Goal: Communication & Community: Answer question/provide support

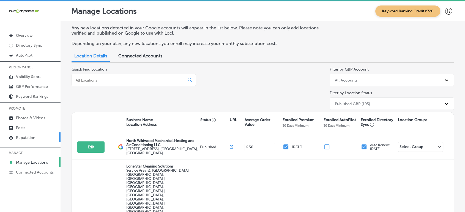
click at [15, 138] on link "Reputation" at bounding box center [30, 138] width 61 height 10
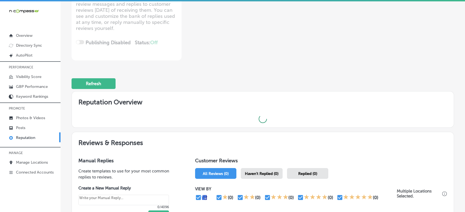
scroll to position [92, 0]
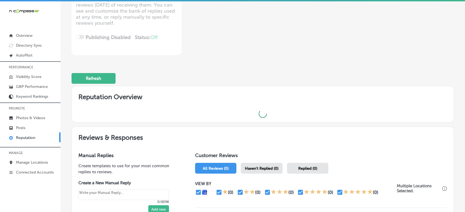
click at [269, 169] on div "Haven't Replied (0)" at bounding box center [262, 168] width 42 height 11
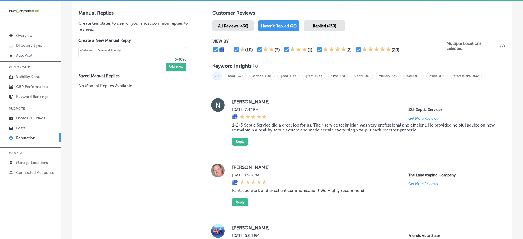
scroll to position [313, 0]
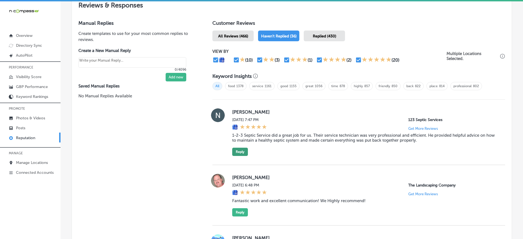
click at [235, 155] on button "Reply" at bounding box center [240, 152] width 16 height 8
type textarea "x"
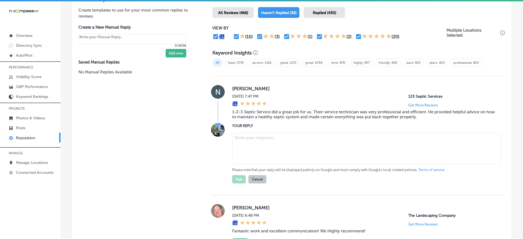
scroll to position [347, 0]
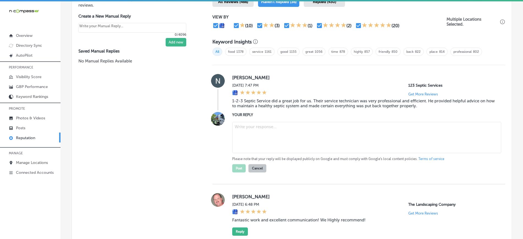
click at [248, 102] on blockquote "1-2-3 Septic Service did a great job for us. Their service technician was very …" at bounding box center [364, 104] width 264 height 10
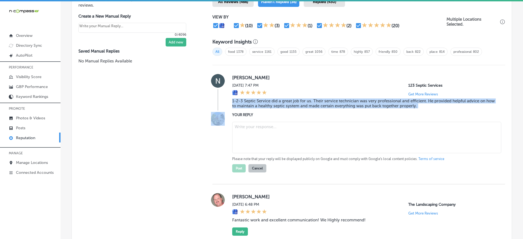
click at [248, 102] on blockquote "1-2-3 Septic Service did a great job for us. Their service technician was very …" at bounding box center [364, 104] width 264 height 10
copy blockquote "1-2-3 Septic Service did a great job for us. Their service technician was very …"
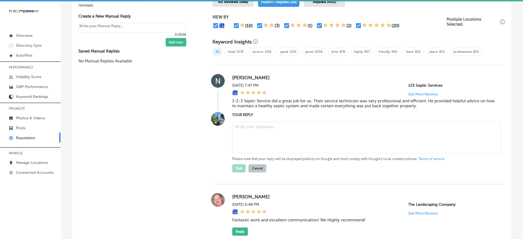
click at [262, 138] on textarea at bounding box center [366, 137] width 269 height 31
click at [290, 129] on textarea at bounding box center [366, 137] width 269 height 31
paste textarea "Thank you, [[PERSON_NAME]'s Name], for your kind words! We're thrilled to hear …"
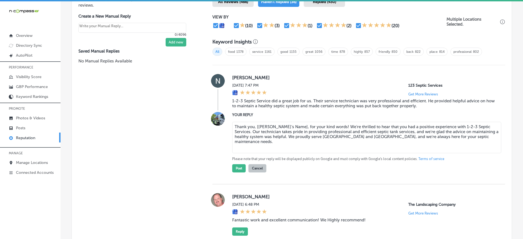
click at [306, 136] on textarea "Thank you, [[PERSON_NAME]'s Name], for your kind words! We're thrilled to hear …" at bounding box center [366, 137] width 269 height 31
drag, startPoint x: 256, startPoint y: 125, endPoint x: 291, endPoint y: 124, distance: 35.2
click at [291, 124] on textarea "Thank you, [[PERSON_NAME]'s Name], for your kind words! We're thrilled to hear …" at bounding box center [366, 137] width 269 height 31
type textarea "Thank you, [PERSON_NAME], for your kind words! We're thrilled to hear that you …"
click at [239, 166] on button "Post" at bounding box center [238, 168] width 13 height 8
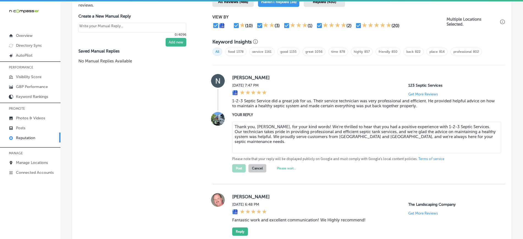
type textarea "x"
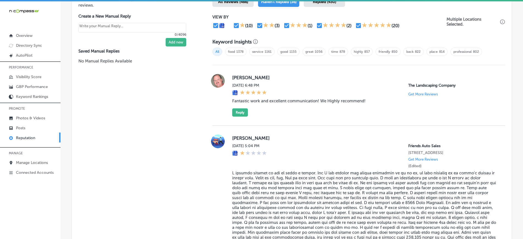
click at [247, 113] on div "[PERSON_NAME] [DATE] 6:48 PM The Landscaping Company Get More Reviews Fantastic…" at bounding box center [364, 95] width 264 height 43
click at [242, 113] on button "Reply" at bounding box center [240, 112] width 16 height 8
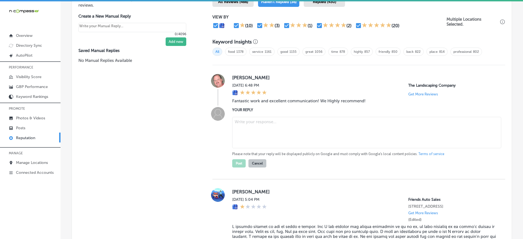
click at [265, 129] on textarea at bounding box center [366, 132] width 269 height 31
click at [315, 100] on blockquote "Fantastic work and excellent communication! We Highly recommend!" at bounding box center [364, 101] width 264 height 5
copy blockquote "Fantastic work and excellent communication! We Highly recommend!"
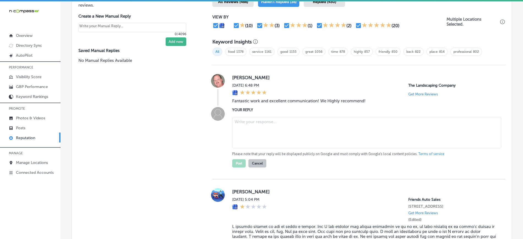
click at [257, 124] on textarea at bounding box center [366, 132] width 269 height 31
click at [279, 132] on textarea at bounding box center [366, 132] width 269 height 31
paste textarea "Thank you for the great review, [Reviewer Name]! We’re so glad to hear that The…"
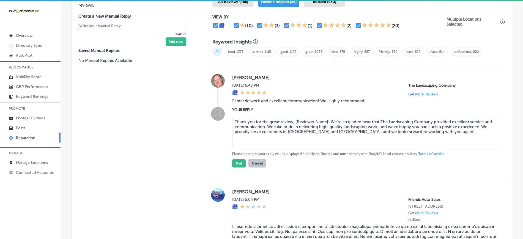
drag, startPoint x: 294, startPoint y: 122, endPoint x: 326, endPoint y: 121, distance: 32.0
click at [326, 121] on textarea "Thank you for the great review, [Reviewer Name]! We’re so glad to hear that The…" at bounding box center [366, 132] width 269 height 31
type textarea "Thank you for the great review, [PERSON_NAME]! We’re so glad to hear that The L…"
click at [236, 161] on button "Post" at bounding box center [238, 163] width 13 height 8
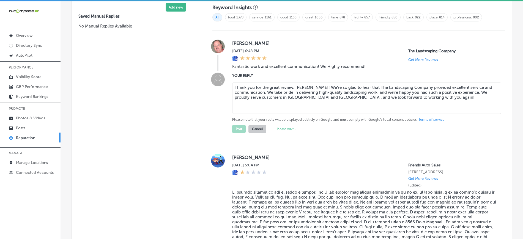
type textarea "x"
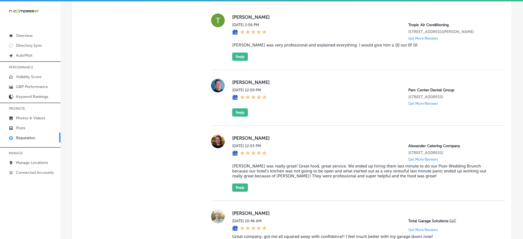
scroll to position [635, 0]
click at [262, 44] on blockquote "[PERSON_NAME] was very professional and explained everything. I would give him …" at bounding box center [364, 44] width 264 height 5
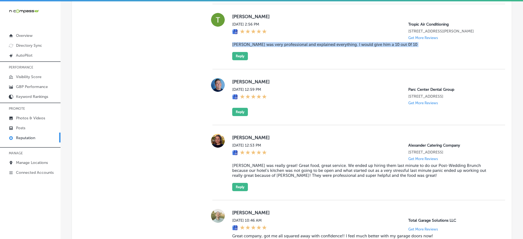
click at [262, 44] on blockquote "[PERSON_NAME] was very professional and explained everything. I would give him …" at bounding box center [364, 44] width 264 height 5
copy blockquote "[PERSON_NAME] was very professional and explained everything. I would give him …"
click at [238, 54] on button "Reply" at bounding box center [240, 56] width 16 height 8
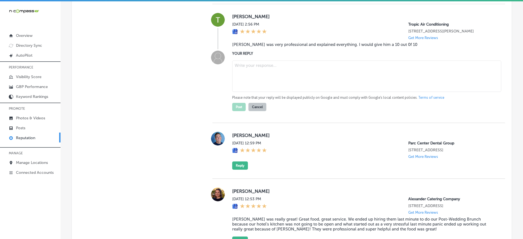
click at [254, 55] on div "YOUR REPLY Please note that your reply will be displayed publicly on Google and…" at bounding box center [364, 81] width 264 height 61
click at [284, 72] on textarea at bounding box center [366, 76] width 269 height 31
click at [290, 69] on textarea at bounding box center [366, 76] width 269 height 31
click at [247, 72] on textarea at bounding box center [366, 76] width 269 height 31
paste textarea "Thank you for the 5-star review! We’re so glad to hear that [PERSON_NAME] provi…"
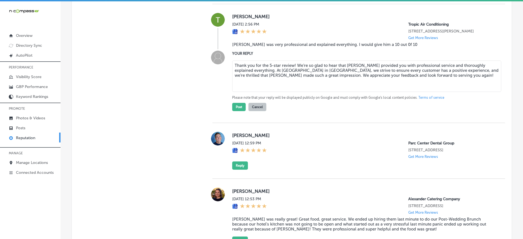
drag, startPoint x: 292, startPoint y: 64, endPoint x: 303, endPoint y: 64, distance: 10.7
click at [293, 64] on textarea "Thank you for the 5-star review! We’re so glad to hear that [PERSON_NAME] provi…" at bounding box center [366, 76] width 269 height 31
type textarea "Thank you for the 5-star review, [PERSON_NAME]! We’re so glad to hear that [PER…"
click at [239, 108] on button "Post" at bounding box center [238, 107] width 13 height 8
type textarea "x"
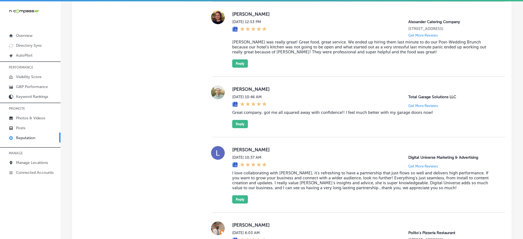
scroll to position [703, 0]
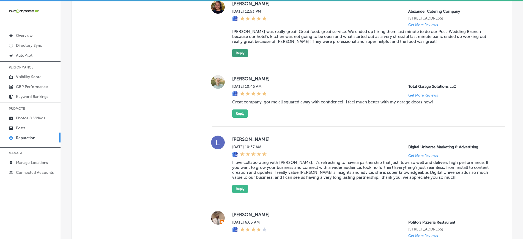
click at [241, 57] on button "Reply" at bounding box center [240, 53] width 16 height 8
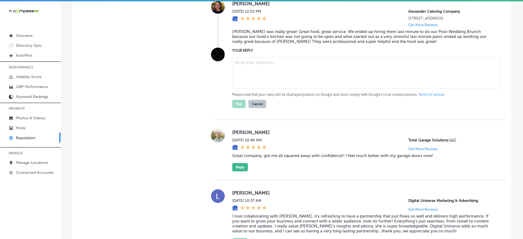
click at [245, 44] on blockquote "[PERSON_NAME] was really great! Great food, great service. We ended up hiring t…" at bounding box center [364, 36] width 264 height 15
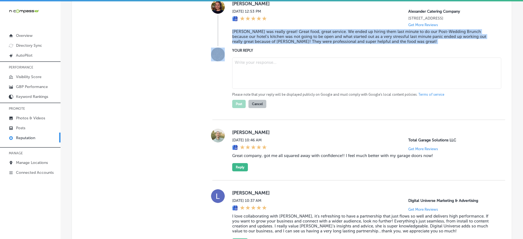
click at [245, 44] on blockquote "[PERSON_NAME] was really great! Great food, great service. We ended up hiring t…" at bounding box center [364, 36] width 264 height 15
copy blockquote "[PERSON_NAME] was really great! Great food, great service. We ended up hiring t…"
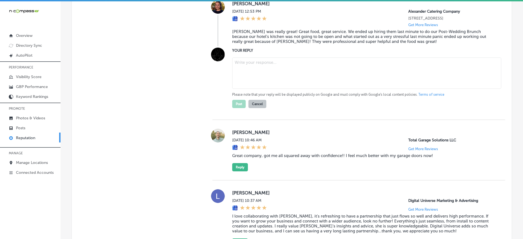
click at [277, 68] on textarea at bounding box center [366, 73] width 269 height 31
click at [298, 80] on textarea at bounding box center [366, 73] width 269 height 31
paste textarea "Thank you for the wonderful review! We're so glad we could step in and make you…"
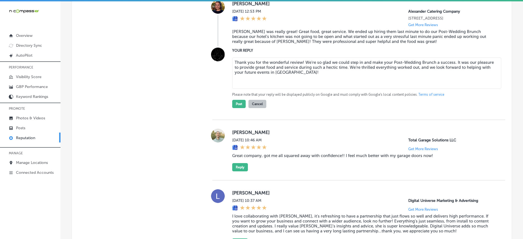
click at [301, 70] on textarea "Thank you for the wonderful review! We're so glad we could step in and make you…" at bounding box center [366, 73] width 269 height 31
type textarea "Thank you for the wonderful review, Cosette! We're so glad we could step in and…"
click at [238, 108] on button "Post" at bounding box center [238, 104] width 13 height 8
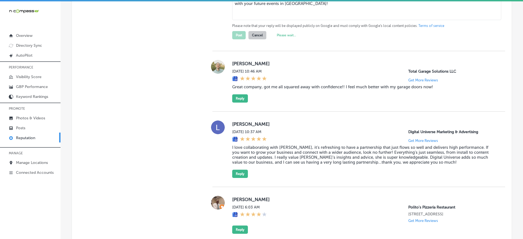
type textarea "x"
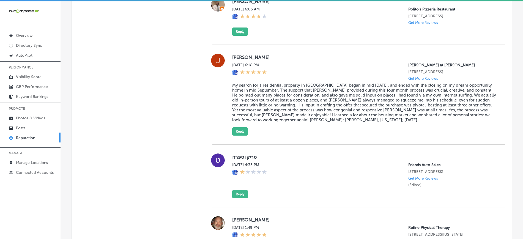
scroll to position [875, 0]
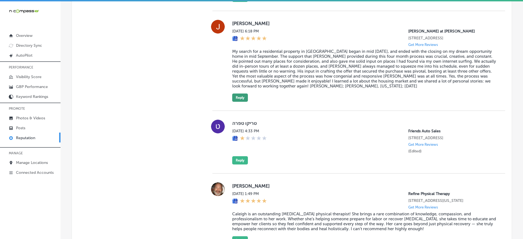
click at [233, 101] on button "Reply" at bounding box center [240, 98] width 16 height 8
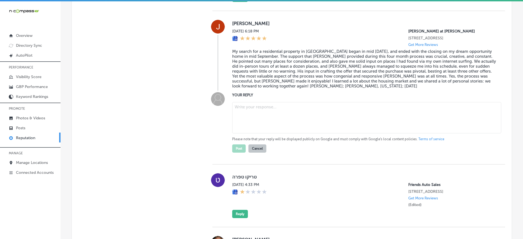
click at [280, 69] on blockquote "My search for a residential property in [GEOGRAPHIC_DATA] began in mid [DATE], …" at bounding box center [364, 69] width 264 height 40
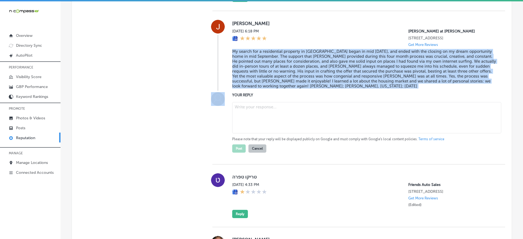
click at [280, 69] on blockquote "My search for a residential property in [GEOGRAPHIC_DATA] began in mid [DATE], …" at bounding box center [364, 69] width 264 height 40
copy blockquote "My search for a residential property in [GEOGRAPHIC_DATA] began in mid [DATE], …"
click at [292, 73] on blockquote "My search for a residential property in [GEOGRAPHIC_DATA] began in mid [DATE], …" at bounding box center [364, 69] width 264 height 40
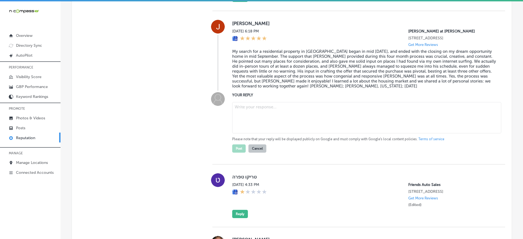
click at [264, 118] on textarea at bounding box center [366, 117] width 269 height 31
click at [295, 117] on textarea at bounding box center [366, 117] width 269 height 31
paste textarea "Thank [PERSON_NAME], for the amazing 5-star review! It was truly a pleasure wor…"
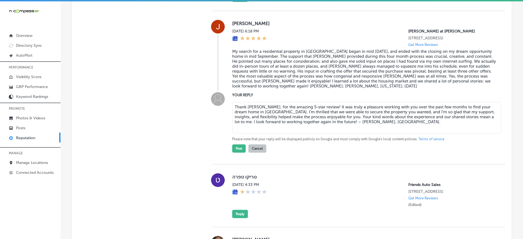
click at [324, 113] on textarea "Thank [PERSON_NAME], for the amazing 5-star review! It was truly a pleasure wor…" at bounding box center [366, 117] width 269 height 31
drag, startPoint x: 347, startPoint y: 128, endPoint x: 415, endPoint y: 132, distance: 67.8
click at [415, 132] on textarea "Thank [PERSON_NAME], for the amazing 5-star review, [PERSON_NAME]! It was truly…" at bounding box center [366, 117] width 269 height 31
type textarea "Thank [PERSON_NAME], for the amazing 5-star review, [PERSON_NAME]! It was truly…"
click at [236, 152] on button "Post" at bounding box center [238, 148] width 13 height 8
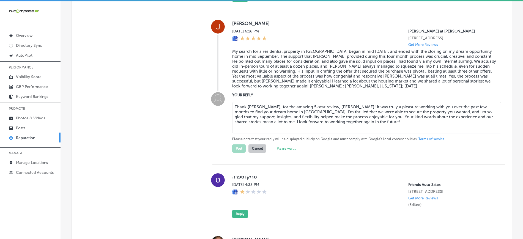
type textarea "x"
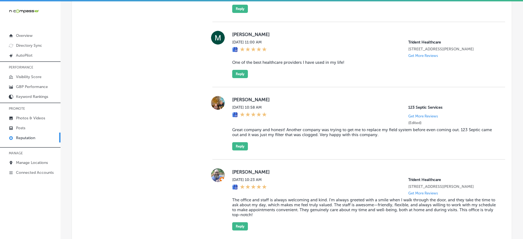
scroll to position [1013, 0]
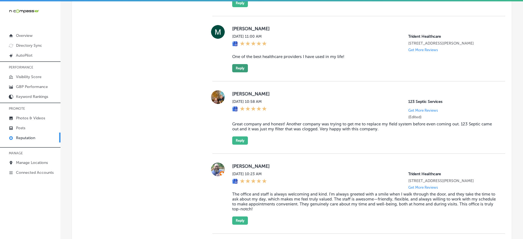
click at [245, 72] on button "Reply" at bounding box center [240, 68] width 16 height 8
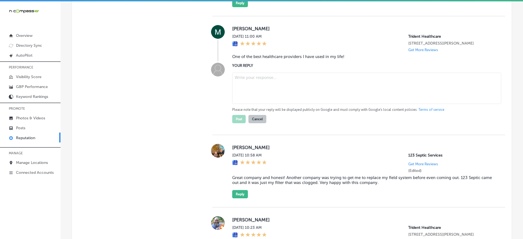
click at [268, 59] on blockquote "One of the best healthcare providers I have used in my life!" at bounding box center [364, 56] width 264 height 5
copy blockquote "One of the best healthcare providers I have used in my life!"
click at [301, 99] on textarea at bounding box center [366, 88] width 269 height 31
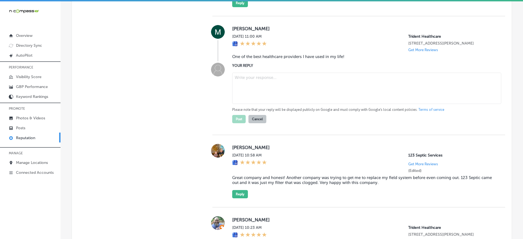
click at [327, 102] on textarea at bounding box center [366, 88] width 269 height 31
paste textarea "Thank you so much for the fantastic 5-star review! We’re thrilled to hear that …"
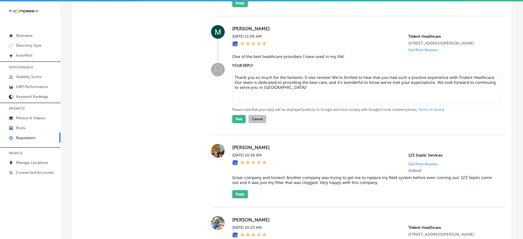
click at [326, 92] on textarea "Thank you so much for the fantastic 5-star review! We’re thrilled to hear that …" at bounding box center [366, 88] width 269 height 31
click at [328, 91] on textarea "Thank you so much for the fantastic 5-star review! We’re thrilled to hear that …" at bounding box center [366, 88] width 269 height 31
type textarea "Thank you so much for the fantastic 5-star review, [PERSON_NAME]! We’re thrille…"
click at [242, 123] on button "Post" at bounding box center [238, 119] width 13 height 8
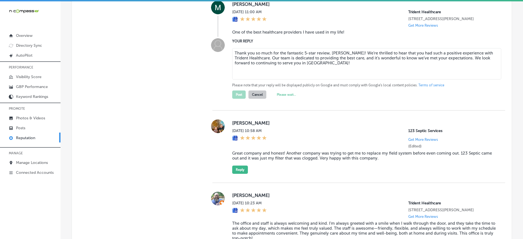
scroll to position [1047, 0]
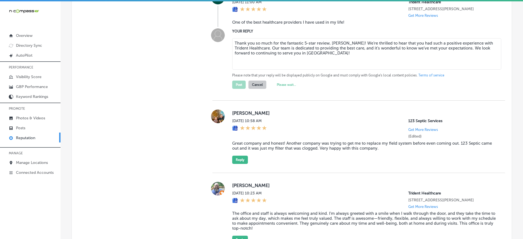
type textarea "x"
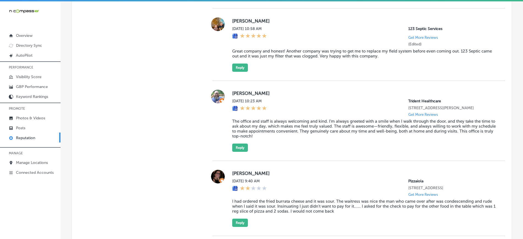
scroll to position [1013, 0]
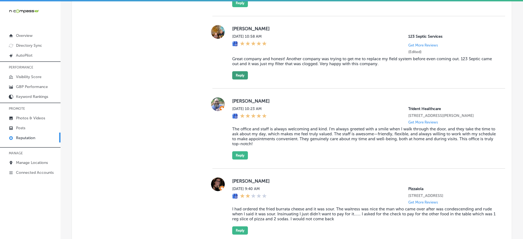
click at [238, 80] on button "Reply" at bounding box center [240, 75] width 16 height 8
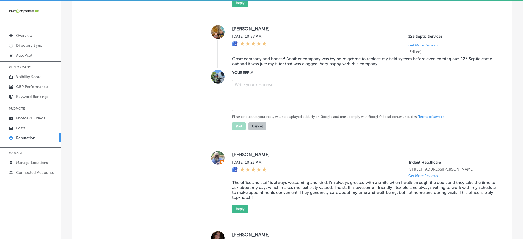
click at [276, 66] on blockquote "Great company and honest! Another company was trying to get me to replace my fi…" at bounding box center [364, 61] width 264 height 10
click at [275, 66] on blockquote "Great company and honest! Another company was trying to get me to replace my fi…" at bounding box center [364, 61] width 264 height 10
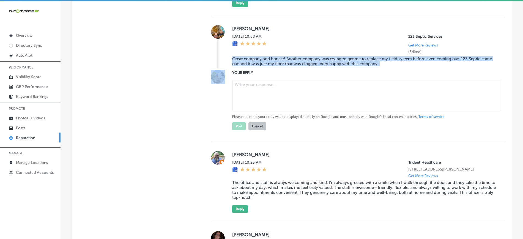
click at [275, 66] on blockquote "Great company and honest! Another company was trying to get me to replace my fi…" at bounding box center [364, 61] width 264 height 10
copy blockquote "Great company and honest! Another company was trying to get me to replace my fi…"
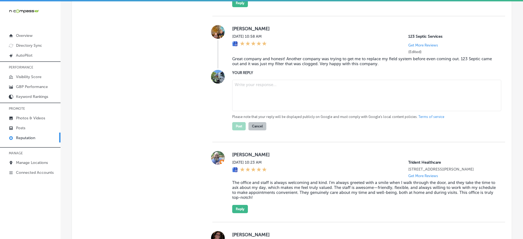
click at [334, 111] on textarea at bounding box center [366, 95] width 269 height 31
paste textarea "Thank you for the great review! We're thrilled to hear that 123 Septic Services…"
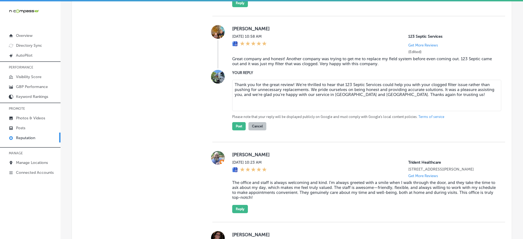
click at [292, 94] on textarea "Thank you for the great review! We're thrilled to hear that 123 Septic Services…" at bounding box center [366, 95] width 269 height 31
type textarea "Thank you for the great review, [PERSON_NAME]! We're thrilled to hear that 123 …"
click at [236, 130] on button "Post" at bounding box center [238, 126] width 13 height 8
type textarea "x"
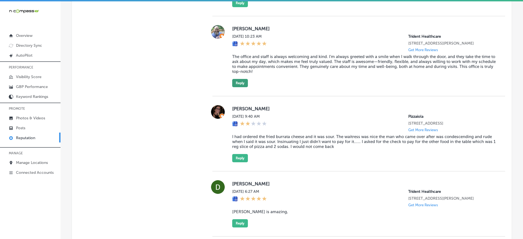
click at [238, 87] on button "Reply" at bounding box center [240, 83] width 16 height 8
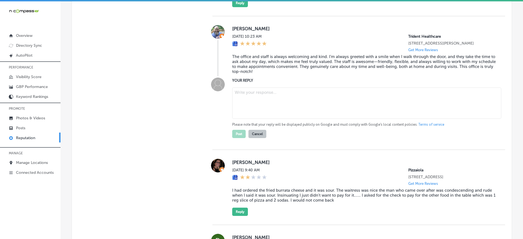
click at [258, 68] on blockquote "The office and staff is always welcoming and kind. I’m always greeted with a sm…" at bounding box center [364, 64] width 264 height 20
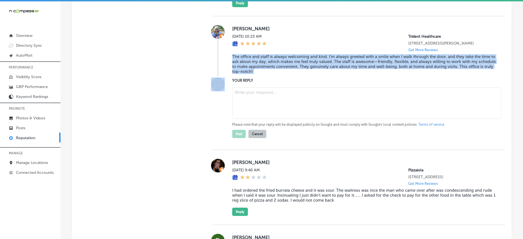
click at [258, 68] on blockquote "The office and staff is always welcoming and kind. I’m always greeted with a sm…" at bounding box center [364, 64] width 264 height 20
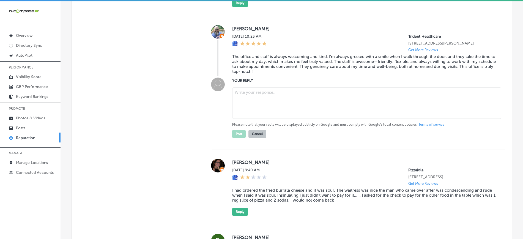
click at [350, 101] on div "Please note that your reply will be displayed publicly on Google and must compl…" at bounding box center [364, 111] width 264 height 53
click at [345, 110] on textarea at bounding box center [366, 103] width 269 height 31
click at [294, 117] on textarea at bounding box center [366, 103] width 269 height 31
paste textarea "Thank you for the fantastic 5-star review! We’re so glad to hear that you’ve ha…"
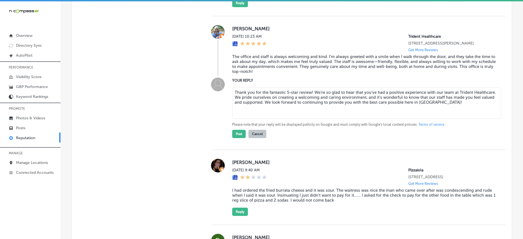
click at [310, 105] on textarea "Thank you for the fantastic 5-star review! We’re so glad to hear that you’ve ha…" at bounding box center [366, 103] width 269 height 31
type textarea "Thank you for the fantastic 5-star review, [PERSON_NAME]! We’re so glad to hear…"
click at [235, 138] on button "Post" at bounding box center [238, 134] width 13 height 8
type textarea "x"
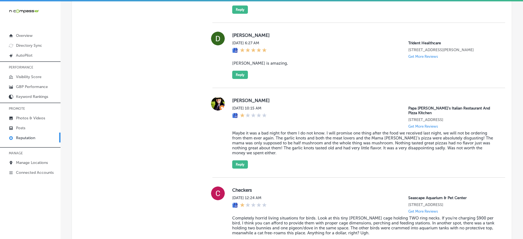
scroll to position [1082, 0]
click at [233, 79] on button "Reply" at bounding box center [240, 74] width 16 height 8
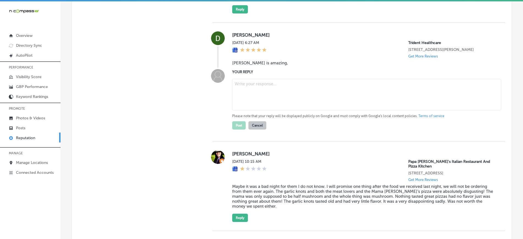
click at [242, 65] on blockquote "[PERSON_NAME] is amazing," at bounding box center [364, 63] width 264 height 5
click at [263, 110] on textarea at bounding box center [366, 94] width 269 height 31
paste textarea "Thank you for the 5-star review! We're so glad to hear that you had a positive …"
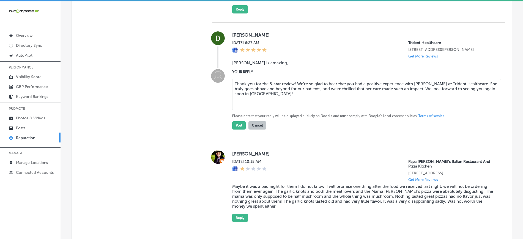
click at [293, 95] on textarea "Thank you for the 5-star review! We're so glad to hear that you had a positive …" at bounding box center [366, 94] width 269 height 31
type textarea "Thank you for the 5-star review, [PERSON_NAME]! We're so glad to hear that you …"
click at [241, 130] on button "Post" at bounding box center [238, 125] width 13 height 8
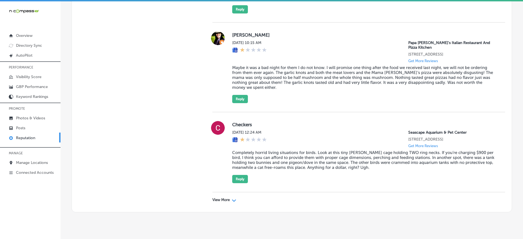
scroll to position [1106, 0]
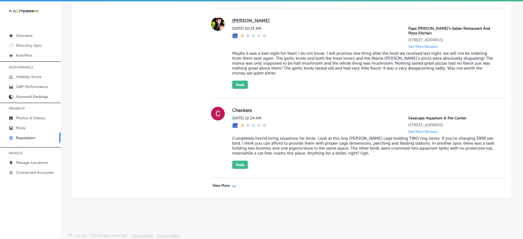
click at [219, 183] on div "View More Path Created with Sketch." at bounding box center [358, 185] width 293 height 15
click at [218, 186] on p "View More" at bounding box center [220, 186] width 17 height 4
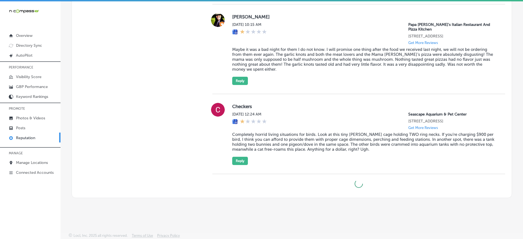
type textarea "x"
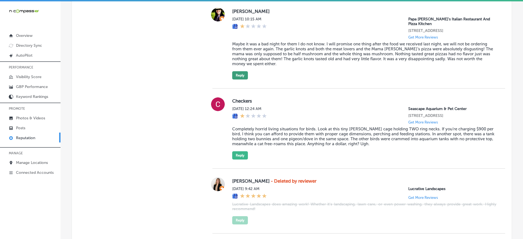
click at [244, 80] on button "Reply" at bounding box center [240, 75] width 16 height 8
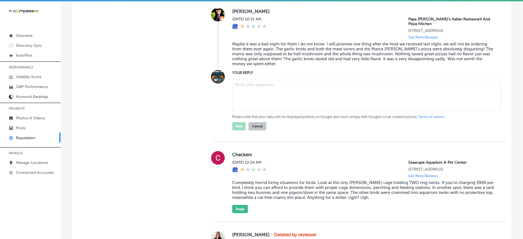
click at [305, 111] on textarea at bounding box center [366, 95] width 269 height 31
paste textarea "We’re very sorry to hear about your experience. At Papa [PERSON_NAME]’s Italian…"
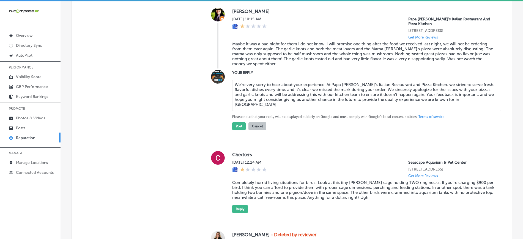
type textarea "We’re very sorry to hear about your experience. At Papa [PERSON_NAME]’s Italian…"
click at [166, 125] on div "Manual Replies Create templates to use for your most common replies to reviews.…" at bounding box center [137, 150] width 130 height 1858
click at [237, 130] on button "Post" at bounding box center [238, 126] width 13 height 8
type textarea "x"
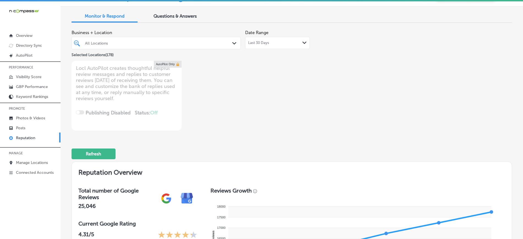
scroll to position [0, 0]
